Goal: Task Accomplishment & Management: Manage account settings

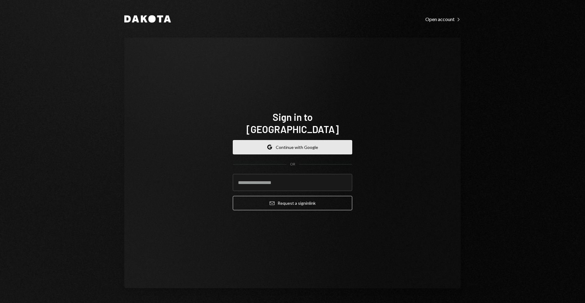
click at [287, 140] on button "Google Continue with Google" at bounding box center [292, 147] width 119 height 14
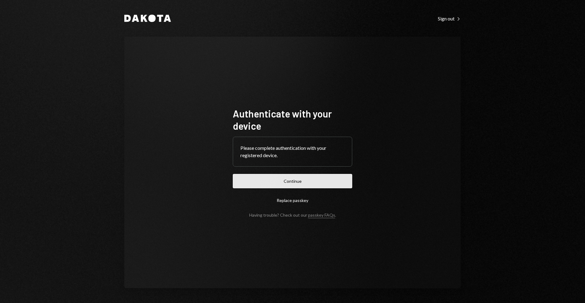
click at [304, 175] on button "Continue" at bounding box center [292, 181] width 119 height 14
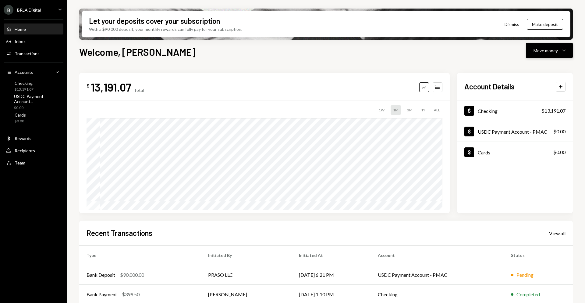
click at [554, 50] on div "Move money" at bounding box center [546, 50] width 24 height 6
click at [545, 96] on div "Deposit" at bounding box center [544, 96] width 45 height 6
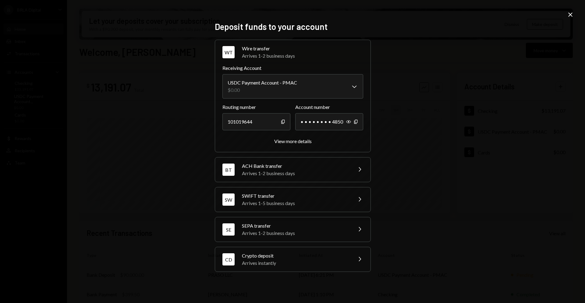
drag, startPoint x: 426, startPoint y: 106, endPoint x: 427, endPoint y: 93, distance: 12.9
click at [426, 106] on div "**********" at bounding box center [292, 151] width 585 height 303
click at [568, 15] on icon "Close" at bounding box center [570, 14] width 7 height 7
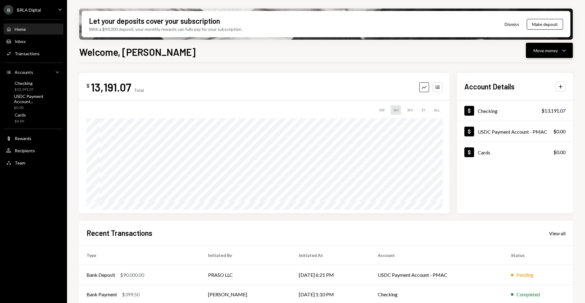
click at [545, 46] on button "Move money Caret Down" at bounding box center [549, 50] width 47 height 15
click at [548, 98] on div "Deposit" at bounding box center [544, 96] width 45 height 6
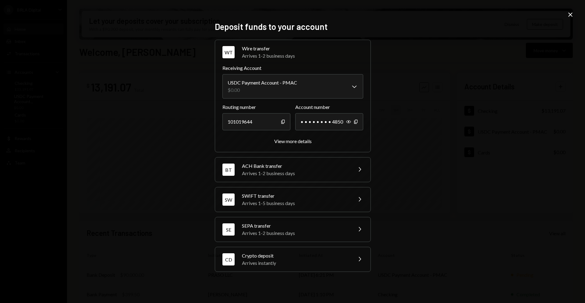
click at [171, 134] on div "**********" at bounding box center [292, 151] width 585 height 303
click at [290, 140] on div "View more details" at bounding box center [292, 141] width 37 height 6
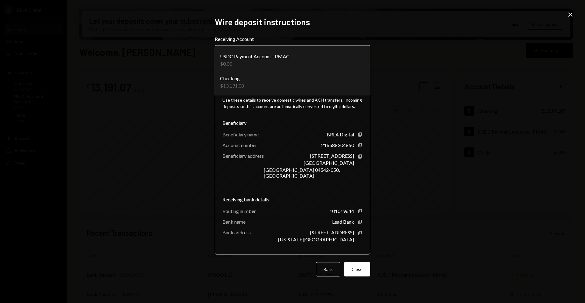
click at [347, 60] on body "B BRLA Digital Caret Down Home Home Inbox Inbox Activities Transactions Account…" at bounding box center [292, 151] width 585 height 303
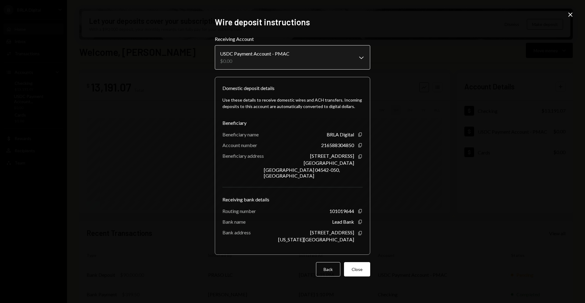
click at [343, 56] on body "B BRLA Digital Caret Down Home Home Inbox Inbox Activities Transactions Account…" at bounding box center [292, 151] width 585 height 303
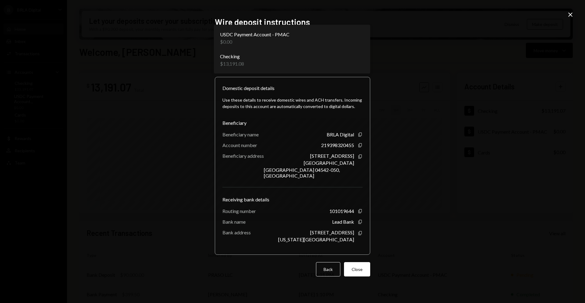
click at [324, 64] on body "B BRLA Digital Caret Down Home Home Inbox Inbox Activities Transactions Account…" at bounding box center [292, 151] width 585 height 303
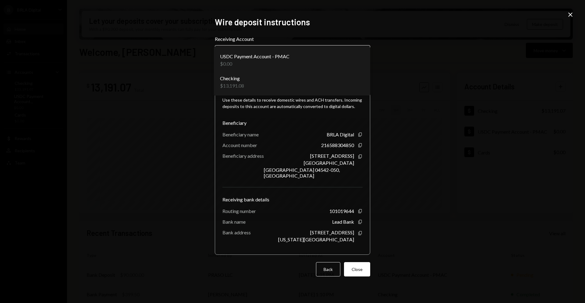
click at [327, 59] on body "B BRLA Digital Caret Down Home Home Inbox Inbox Activities Transactions Account…" at bounding box center [292, 151] width 585 height 303
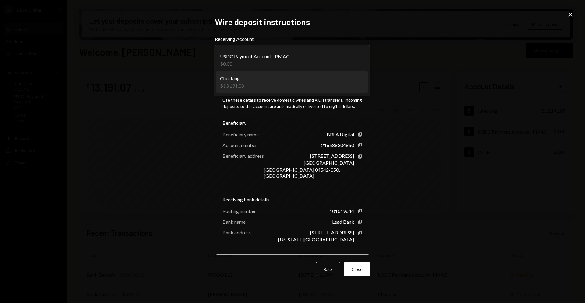
select select "**********"
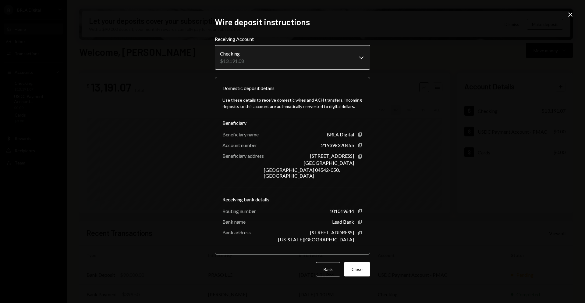
click at [310, 63] on body "B BRLA Digital Caret Down Home Home Inbox Inbox Activities Transactions Account…" at bounding box center [292, 151] width 585 height 303
click at [346, 62] on body "B BRLA Digital Caret Down Home Home Inbox Inbox Activities Transactions Account…" at bounding box center [292, 151] width 585 height 303
click at [343, 61] on body "B BRLA Digital Caret Down Home Home Inbox Inbox Activities Transactions Account…" at bounding box center [292, 151] width 585 height 303
click at [338, 60] on body "B BRLA Digital Caret Down Home Home Inbox Inbox Activities Transactions Account…" at bounding box center [292, 151] width 585 height 303
click at [352, 57] on body "B BRLA Digital Caret Down Home Home Inbox Inbox Activities Transactions Account…" at bounding box center [292, 151] width 585 height 303
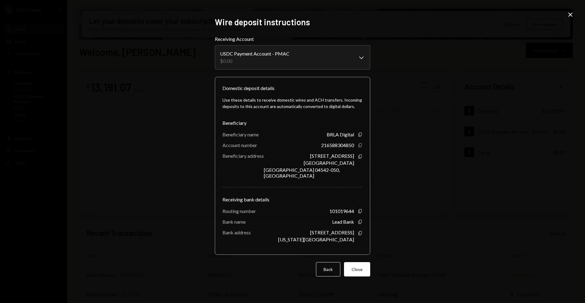
click at [362, 148] on icon "Copy" at bounding box center [360, 145] width 5 height 5
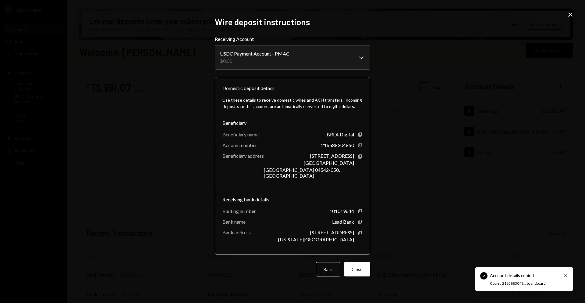
click at [361, 148] on icon "Copy" at bounding box center [360, 145] width 5 height 5
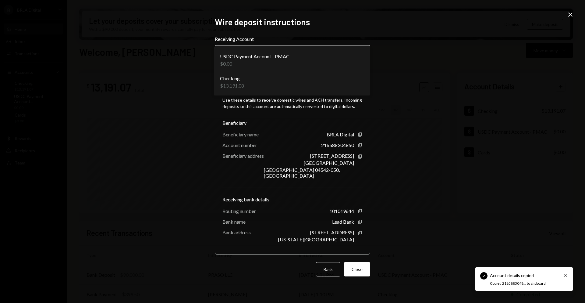
click at [339, 62] on body "Check Account details copied Cross Copied 2165883048... to clipboard. B BRLA Di…" at bounding box center [292, 151] width 585 height 303
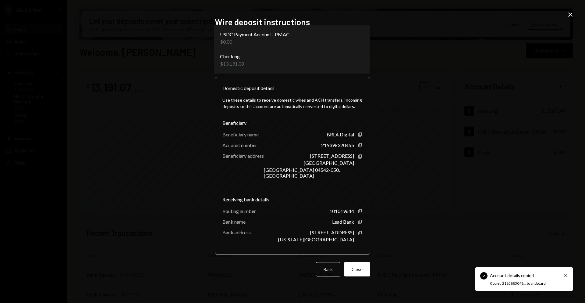
click at [328, 62] on body "Check Account details copied Cross Copied 2165883048... to clipboard. B BRLA Di…" at bounding box center [292, 151] width 585 height 303
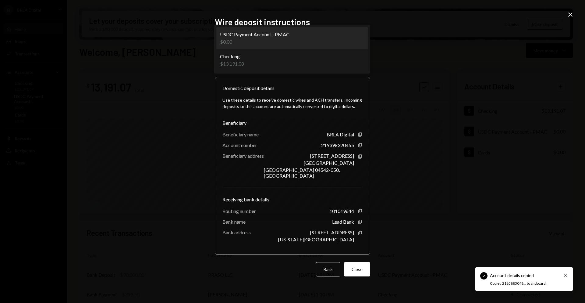
select select "**********"
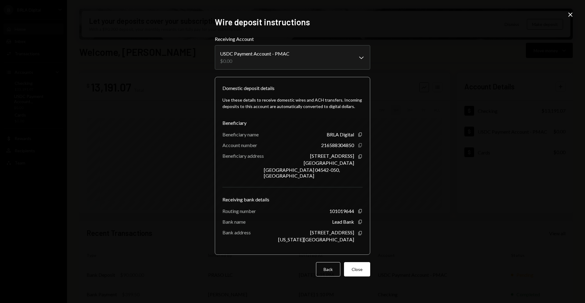
click at [362, 147] on icon "Copy" at bounding box center [360, 145] width 5 height 5
drag, startPoint x: 476, startPoint y: 98, endPoint x: 585, endPoint y: 24, distance: 131.6
click at [487, 95] on div "**********" at bounding box center [292, 151] width 585 height 303
click at [573, 12] on icon "Close" at bounding box center [570, 14] width 7 height 7
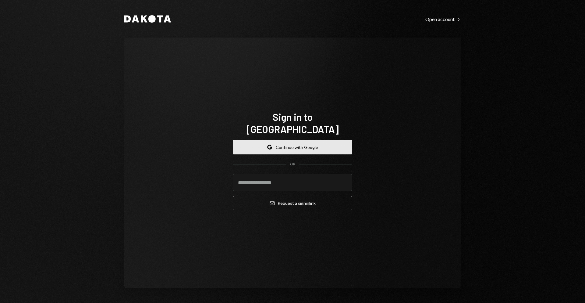
click at [266, 141] on button "Google Continue with Google" at bounding box center [292, 147] width 119 height 14
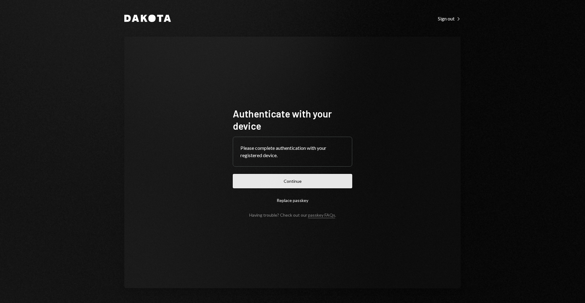
click at [318, 183] on button "Continue" at bounding box center [292, 181] width 119 height 14
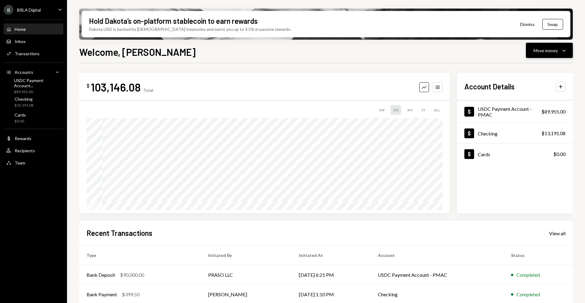
click at [536, 52] on div "Move money" at bounding box center [546, 50] width 24 height 6
click at [533, 69] on div "Send" at bounding box center [544, 69] width 45 height 6
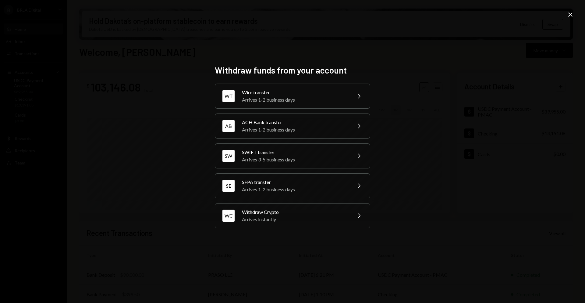
click at [410, 106] on div "Withdraw funds from your account WT Wire transfer Arrives 1-2 business days Che…" at bounding box center [292, 151] width 585 height 303
click at [572, 17] on icon "Close" at bounding box center [570, 14] width 7 height 7
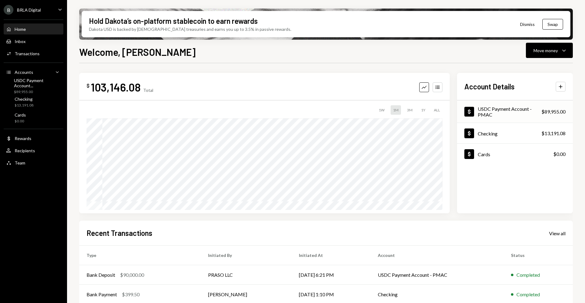
click at [489, 107] on div "USDC Payment Account - PMAC" at bounding box center [510, 112] width 64 height 12
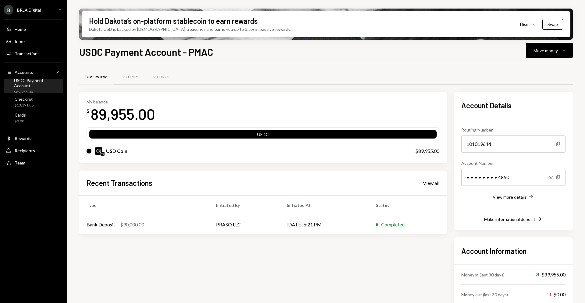
click at [138, 111] on div "89,955.00" at bounding box center [123, 113] width 64 height 19
click at [237, 92] on div "My balance $ 89,955.00 USDC USD Coin $89,955.00" at bounding box center [263, 127] width 368 height 71
click at [421, 154] on div "$89,955.00" at bounding box center [427, 150] width 24 height 7
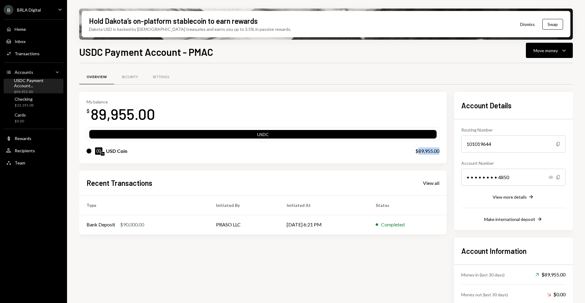
click at [421, 154] on div "$89,955.00" at bounding box center [427, 150] width 24 height 7
copy div "89,955.00"
click at [541, 47] on div "Move money Caret Down" at bounding box center [550, 50] width 32 height 7
click at [394, 77] on div "Overview Security Settings" at bounding box center [326, 77] width 494 height 16
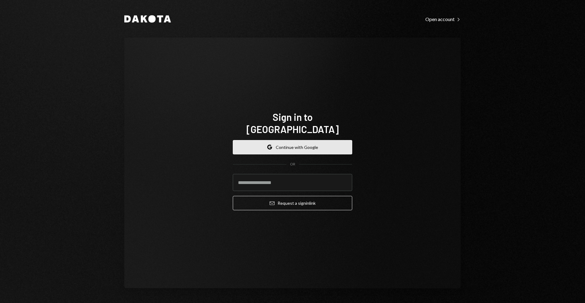
click at [286, 147] on form "Google Continue with Google OR Email Request a sign in link" at bounding box center [292, 175] width 119 height 70
click at [286, 146] on button "Google Continue with Google" at bounding box center [292, 147] width 119 height 14
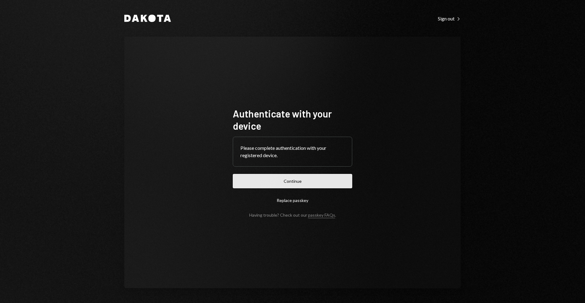
click at [306, 182] on button "Continue" at bounding box center [292, 181] width 119 height 14
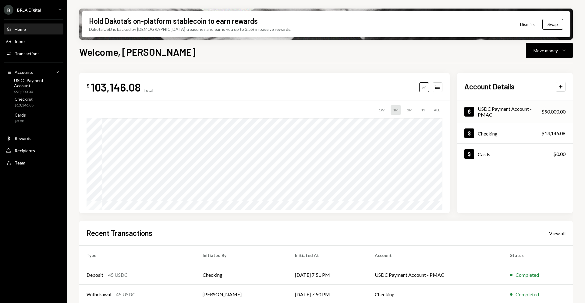
click at [512, 112] on div "USDC Payment Account - PMAC" at bounding box center [510, 112] width 64 height 12
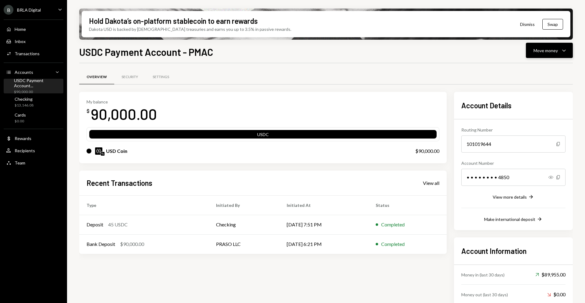
click at [540, 51] on div "Move money" at bounding box center [546, 50] width 24 height 6
click at [547, 84] on div "Transfer" at bounding box center [544, 82] width 45 height 6
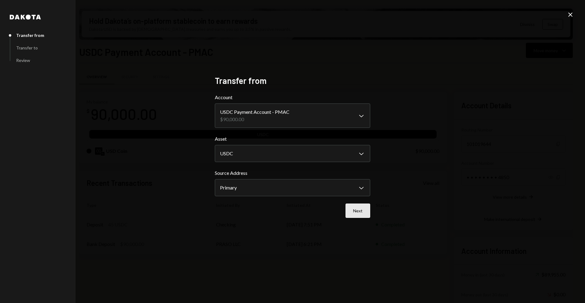
click at [355, 211] on button "Next" at bounding box center [358, 210] width 25 height 14
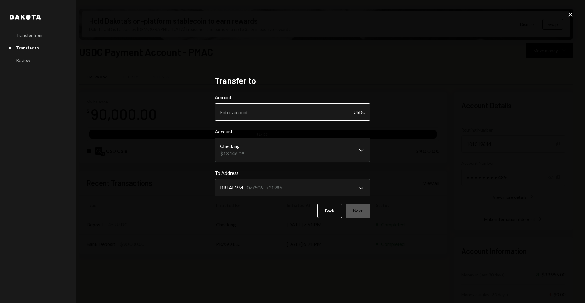
click at [296, 115] on input "Amount" at bounding box center [292, 111] width 155 height 17
paste input "0E38227944006547166990778959798"
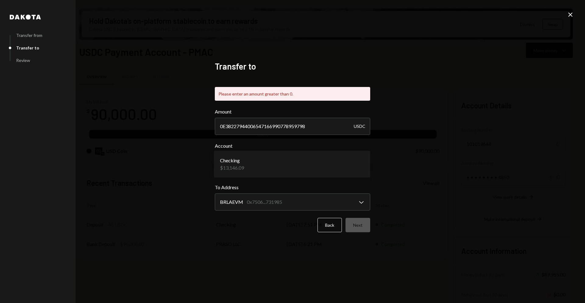
click at [329, 153] on body "B BRLA Digital Caret Down Home Home Inbox Inbox Activities Transactions Account…" at bounding box center [292, 151] width 585 height 303
click at [303, 130] on input "0E38227944006547166990778959798" at bounding box center [292, 126] width 155 height 17
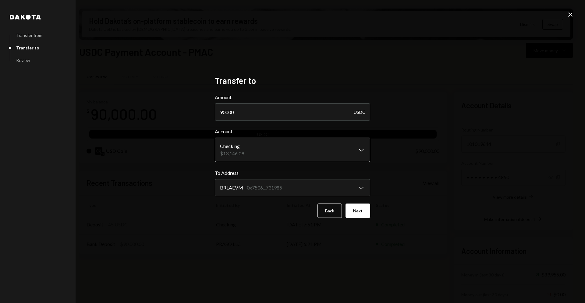
type input "90000"
click at [311, 139] on body "B BRLA Digital Caret Down Home Home Inbox Inbox Activities Transactions Account…" at bounding box center [292, 151] width 585 height 303
click at [323, 148] on body "B BRLA Digital Caret Down Home Home Inbox Inbox Activities Transactions Account…" at bounding box center [292, 151] width 585 height 303
drag, startPoint x: 357, startPoint y: 148, endPoint x: 361, endPoint y: 152, distance: 6.3
click at [362, 151] on body "B BRLA Digital Caret Down Home Home Inbox Inbox Activities Transactions Account…" at bounding box center [292, 151] width 585 height 303
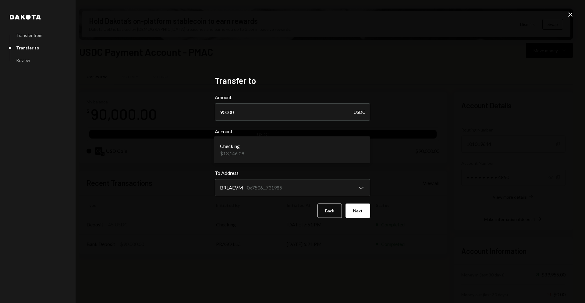
click at [362, 151] on body "B BRLA Digital Caret Down Home Home Inbox Inbox Activities Transactions Account…" at bounding box center [292, 151] width 585 height 303
click at [365, 187] on body "B BRLA Digital Caret Down Home Home Inbox Inbox Activities Transactions Account…" at bounding box center [292, 151] width 585 height 303
click at [404, 188] on div "**********" at bounding box center [292, 151] width 585 height 303
click at [335, 210] on button "Back" at bounding box center [330, 210] width 24 height 14
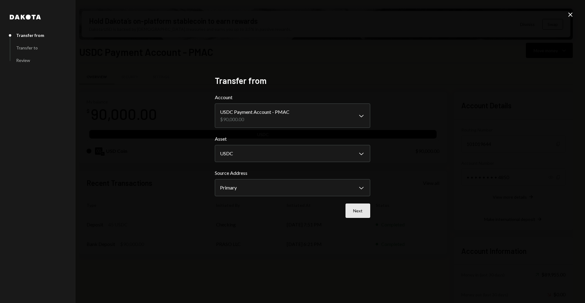
click at [349, 214] on button "Next" at bounding box center [358, 210] width 25 height 14
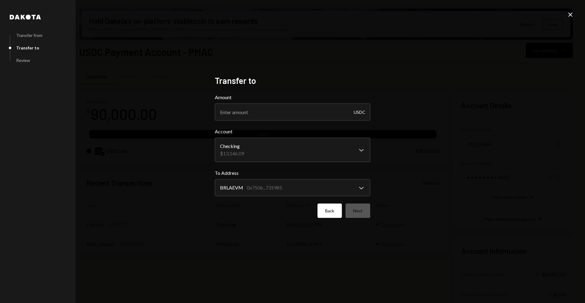
click at [321, 213] on button "Back" at bounding box center [330, 210] width 24 height 14
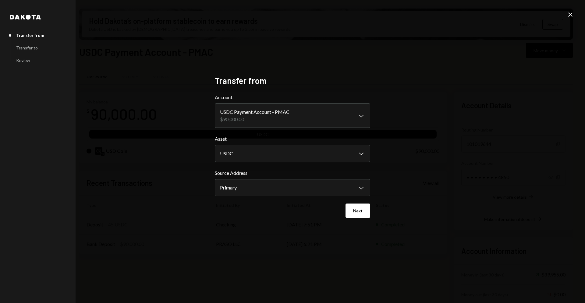
click at [87, 169] on div "**********" at bounding box center [292, 151] width 585 height 303
click at [577, 12] on div "**********" at bounding box center [292, 151] width 585 height 303
click at [569, 15] on icon "Close" at bounding box center [570, 14] width 7 height 7
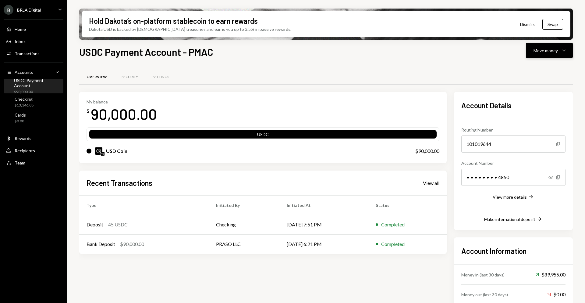
click at [549, 49] on div "Move money" at bounding box center [546, 50] width 24 height 6
click at [551, 82] on div "Transfer" at bounding box center [544, 82] width 45 height 6
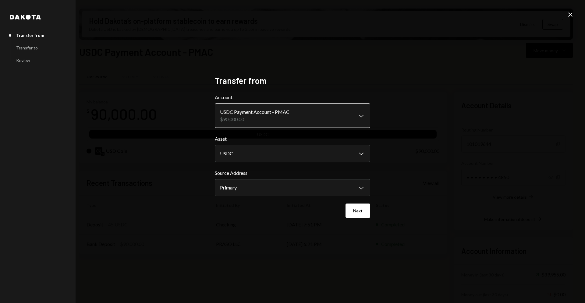
click at [321, 119] on body "B BRLA Digital Caret Down Home Home Inbox Inbox Activities Transactions Account…" at bounding box center [292, 151] width 585 height 303
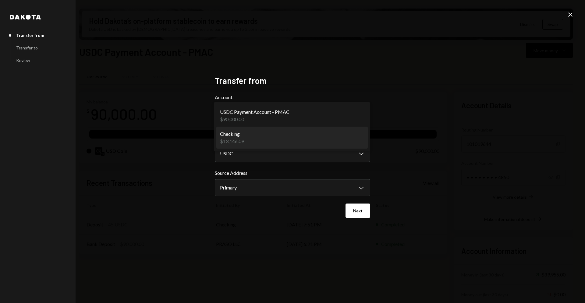
select select "**********"
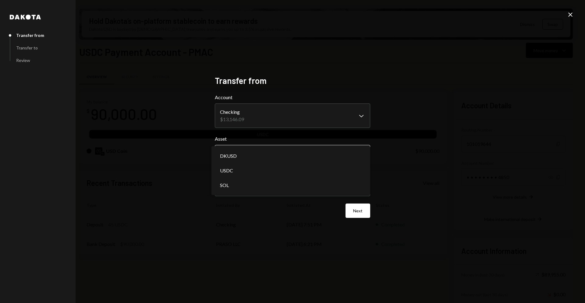
click at [343, 158] on body "B BRLA Digital Caret Down Home Home Inbox Inbox Activities Transactions Account…" at bounding box center [292, 151] width 585 height 303
click at [360, 189] on body "B BRLA Digital Caret Down Home Home Inbox Inbox Activities Transactions Account…" at bounding box center [292, 151] width 585 height 303
click at [362, 203] on button "Next" at bounding box center [358, 210] width 25 height 14
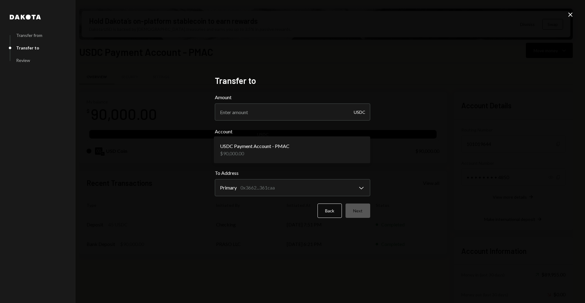
click at [363, 151] on body "B BRLA Digital Caret Down Home Home Inbox Inbox Activities Transactions Account…" at bounding box center [292, 151] width 585 height 303
click at [362, 152] on body "B BRLA Digital Caret Down Home Home Inbox Inbox Activities Transactions Account…" at bounding box center [292, 151] width 585 height 303
click at [359, 149] on body "B BRLA Digital Caret Down Home Home Inbox Inbox Activities Transactions Account…" at bounding box center [292, 151] width 585 height 303
click at [360, 183] on body "B BRLA Digital Caret Down Home Home Inbox Inbox Activities Transactions Account…" at bounding box center [292, 151] width 585 height 303
click at [364, 151] on body "B BRLA Digital Caret Down Home Home Inbox Inbox Activities Transactions Account…" at bounding box center [292, 151] width 585 height 303
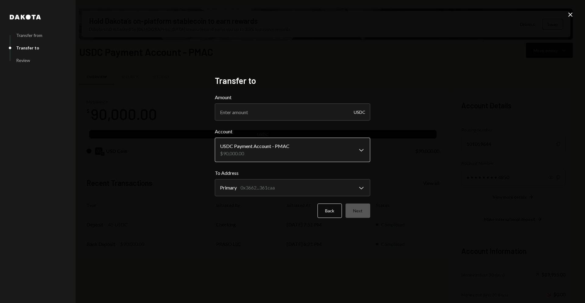
click at [361, 148] on body "B BRLA Digital Caret Down Home Home Inbox Inbox Activities Transactions Account…" at bounding box center [292, 151] width 585 height 303
click at [363, 186] on body "B BRLA Digital Caret Down Home Home Inbox Inbox Activities Transactions Account…" at bounding box center [292, 151] width 585 height 303
drag, startPoint x: 418, startPoint y: 186, endPoint x: 366, endPoint y: 214, distance: 59.1
click at [415, 188] on div "**********" at bounding box center [292, 151] width 585 height 303
click at [328, 211] on button "Back" at bounding box center [330, 210] width 24 height 14
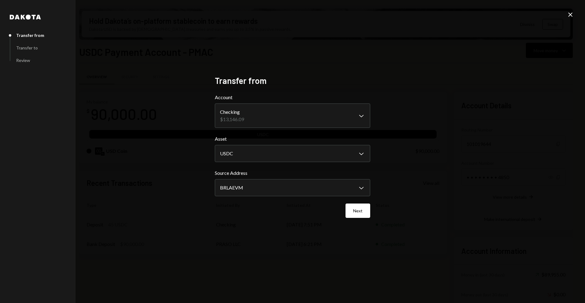
click at [570, 16] on icon "Close" at bounding box center [570, 14] width 7 height 7
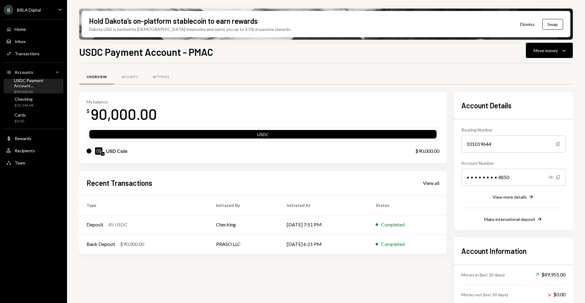
click at [43, 83] on div "USDC Payment Account..." at bounding box center [37, 83] width 47 height 10
click at [41, 84] on div "USDC Payment Account..." at bounding box center [37, 83] width 47 height 10
click at [39, 53] on div "Activities Transactions" at bounding box center [33, 53] width 55 height 5
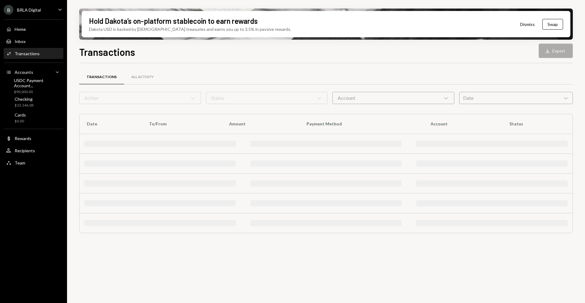
click at [36, 46] on div "Inbox Inbox" at bounding box center [33, 41] width 55 height 10
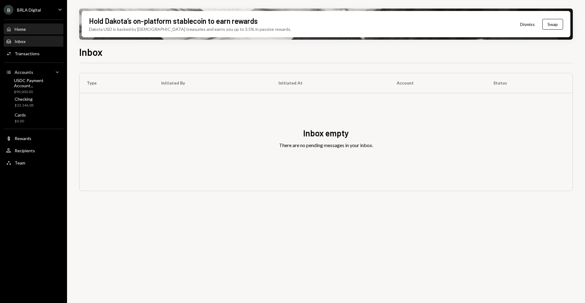
click at [32, 30] on div "Home Home" at bounding box center [33, 29] width 55 height 5
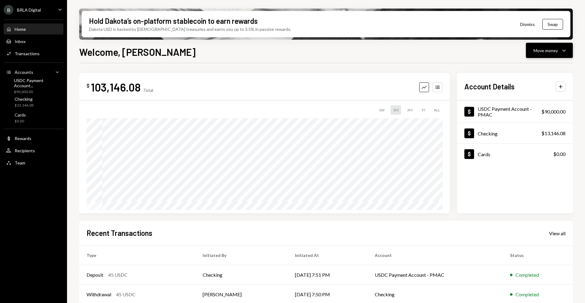
click at [556, 53] on div "Move money" at bounding box center [546, 50] width 24 height 6
click at [554, 113] on div "Swap stablecoins" at bounding box center [544, 115] width 45 height 6
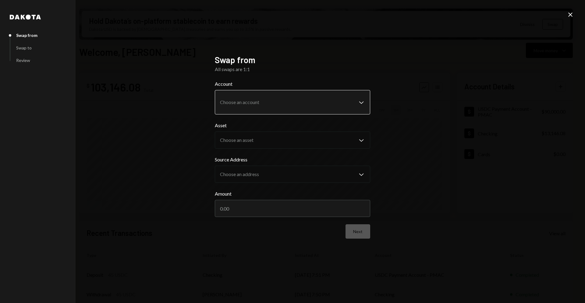
click at [274, 107] on body "B BRLA Digital Caret Down Home Home Inbox Inbox Activities Transactions Account…" at bounding box center [292, 151] width 585 height 303
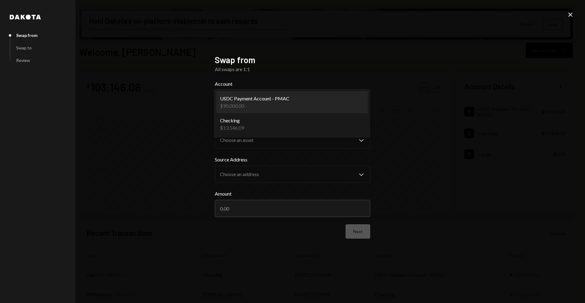
select select "**********"
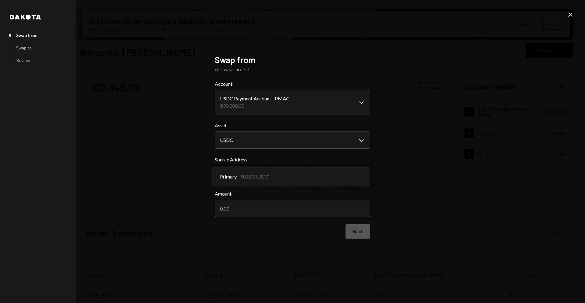
click at [280, 166] on button "Primary Chevron Down" at bounding box center [292, 174] width 155 height 17
click at [400, 162] on div "**********" at bounding box center [292, 151] width 585 height 303
click at [572, 18] on div "Close" at bounding box center [570, 15] width 7 height 8
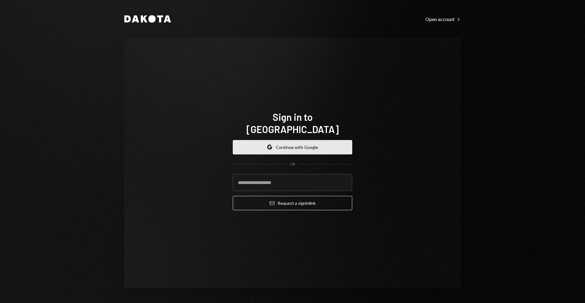
click at [269, 144] on icon "button" at bounding box center [270, 145] width 4 height 2
